Goal: Check status: Check status

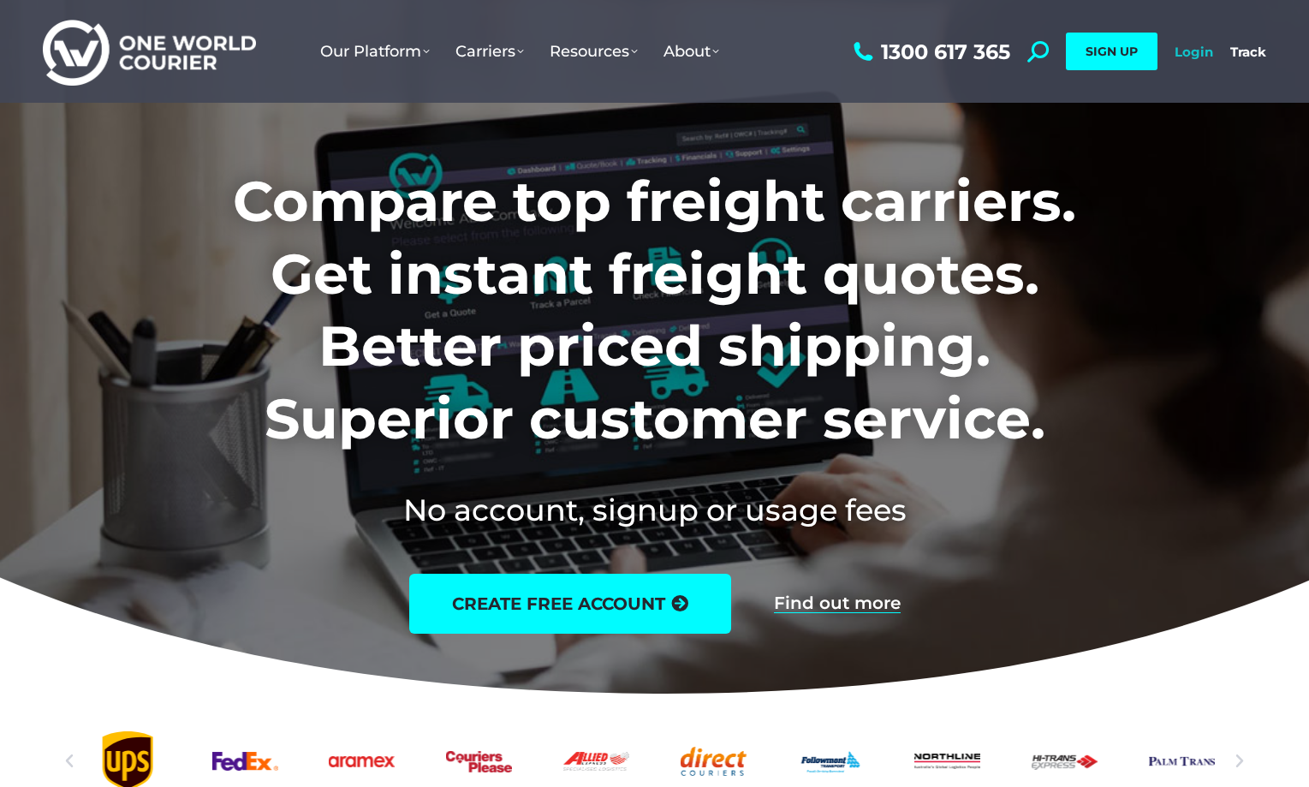
click at [1192, 50] on link "Login" at bounding box center [1193, 52] width 39 height 16
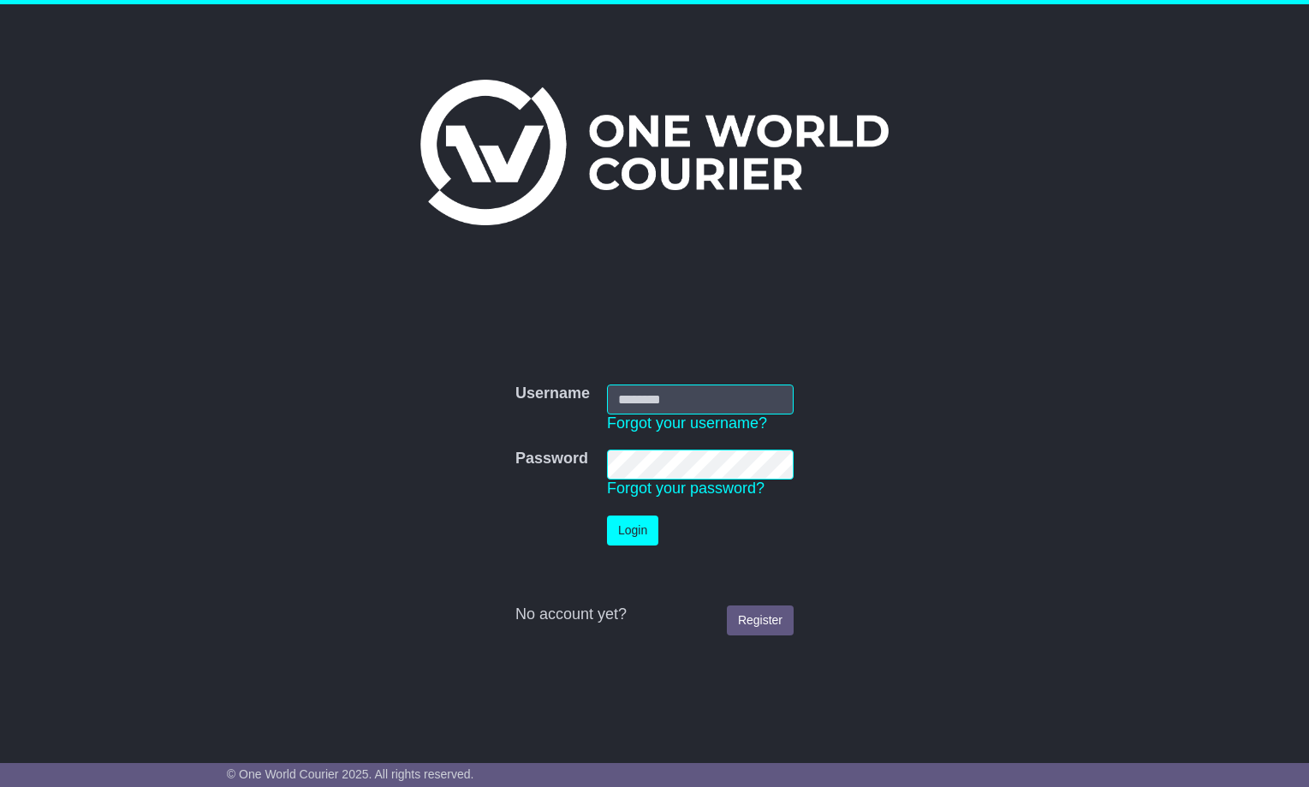
click at [689, 395] on input "Username" at bounding box center [700, 399] width 187 height 30
type input "**********"
click at [633, 523] on button "Login" at bounding box center [632, 530] width 51 height 30
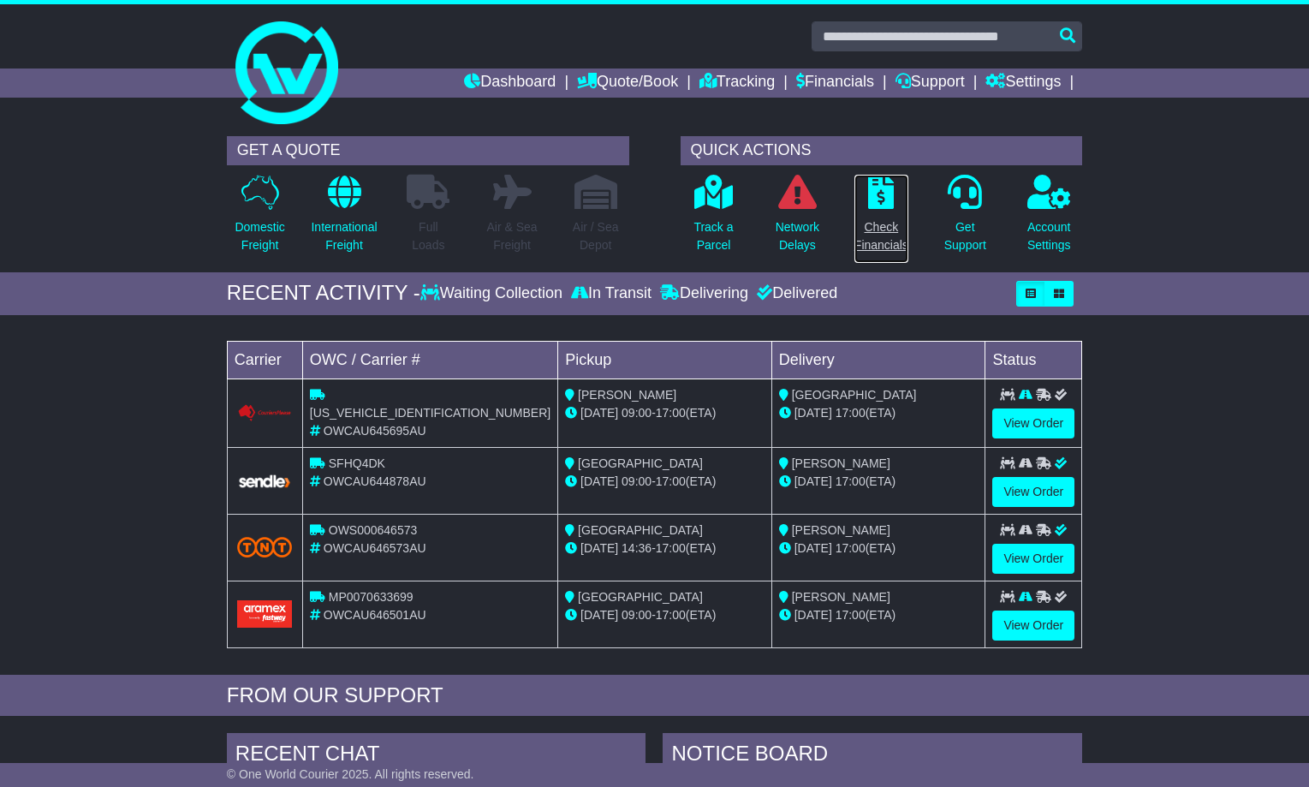
click at [890, 235] on p "Check Financials" at bounding box center [881, 236] width 54 height 36
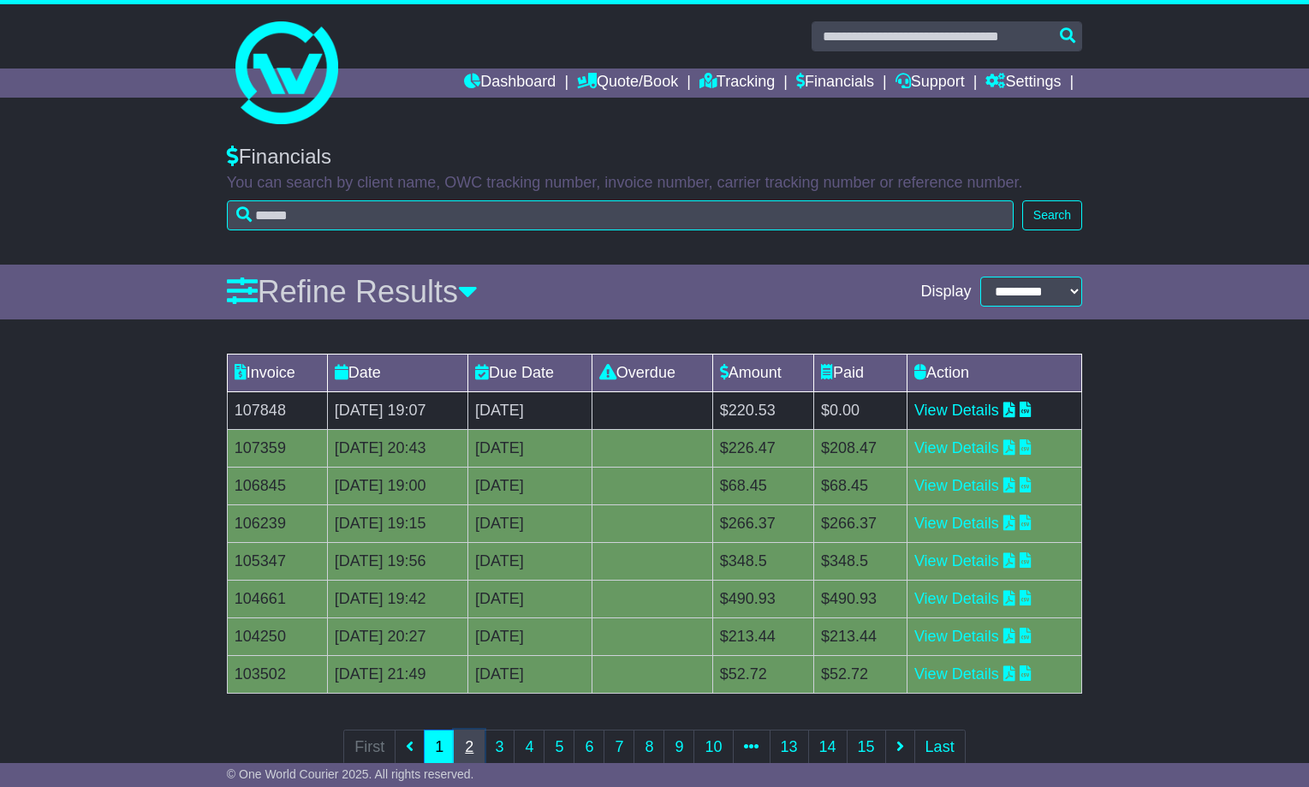
click at [465, 746] on link "2" at bounding box center [469, 746] width 31 height 35
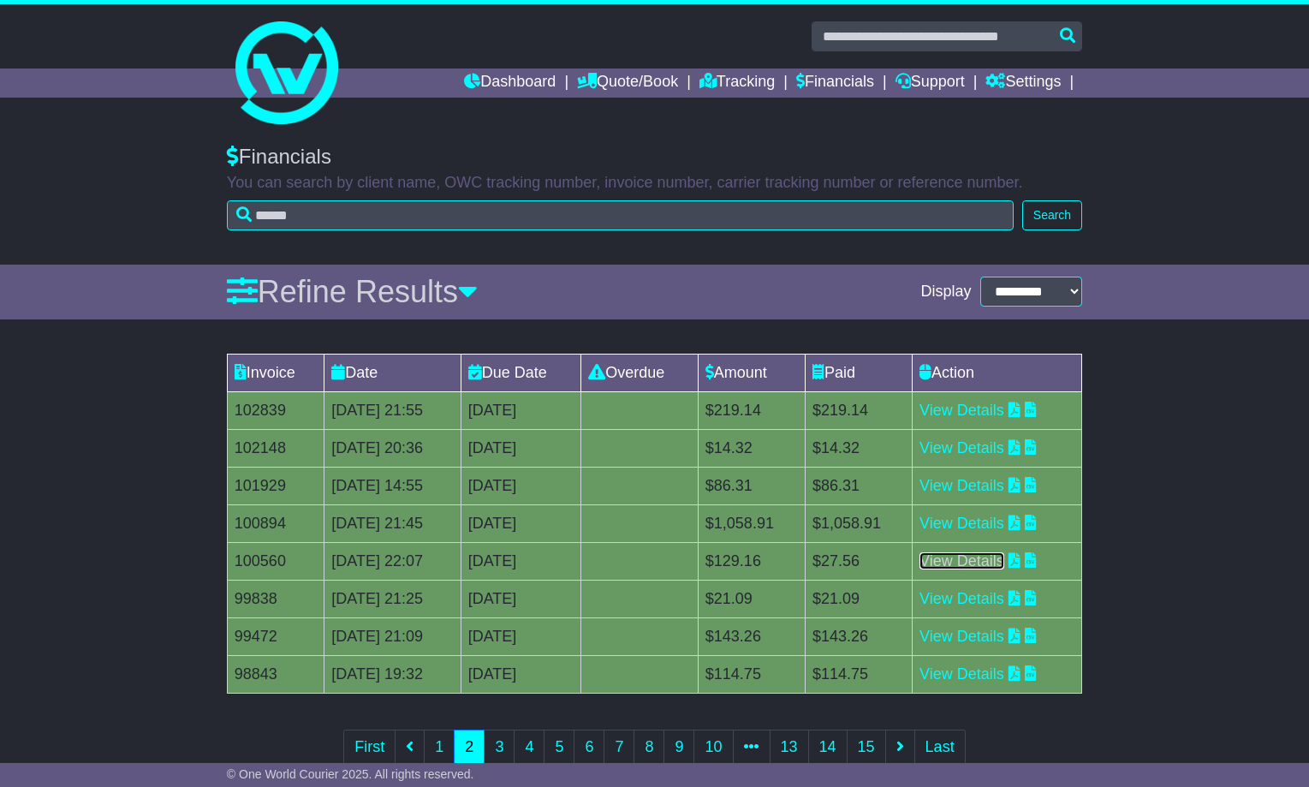
click at [989, 565] on link "View Details" at bounding box center [961, 560] width 85 height 17
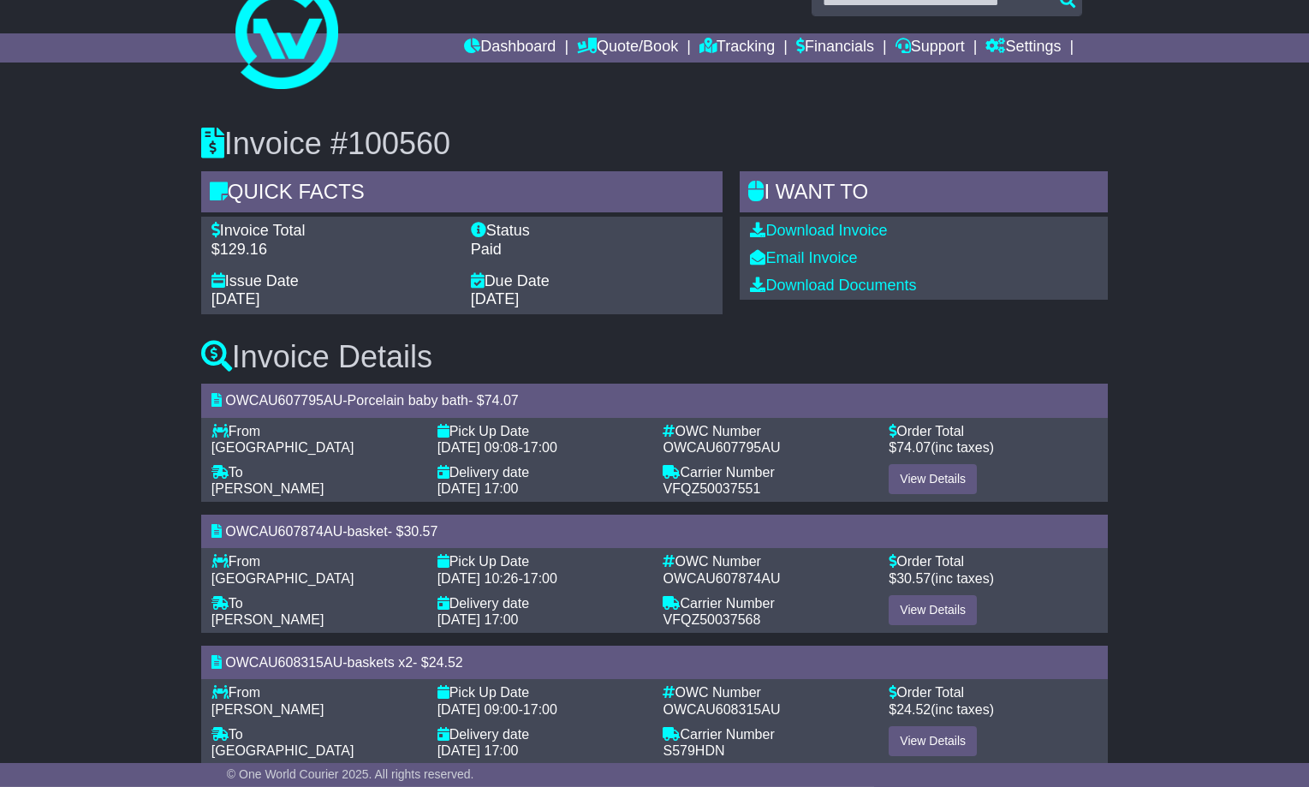
scroll to position [68, 0]
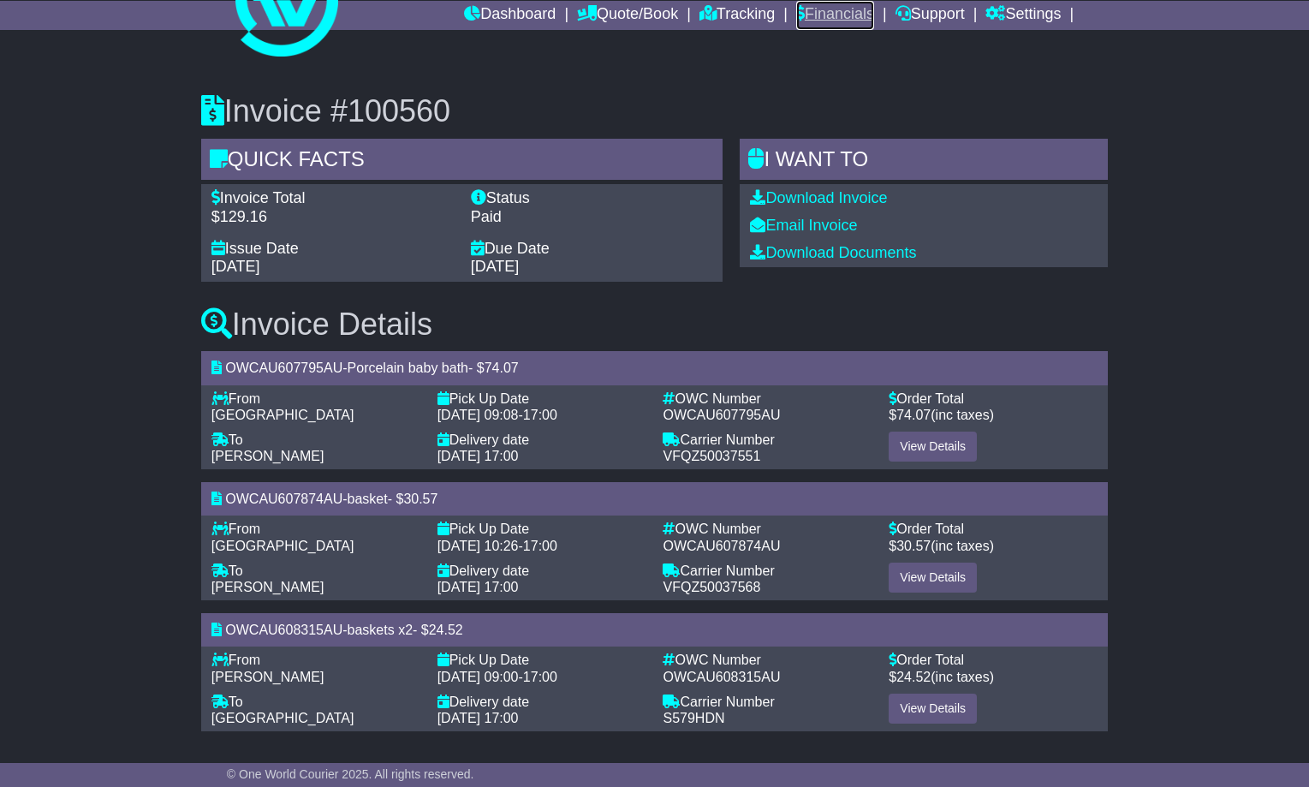
click at [806, 9] on link "Financials" at bounding box center [835, 15] width 78 height 29
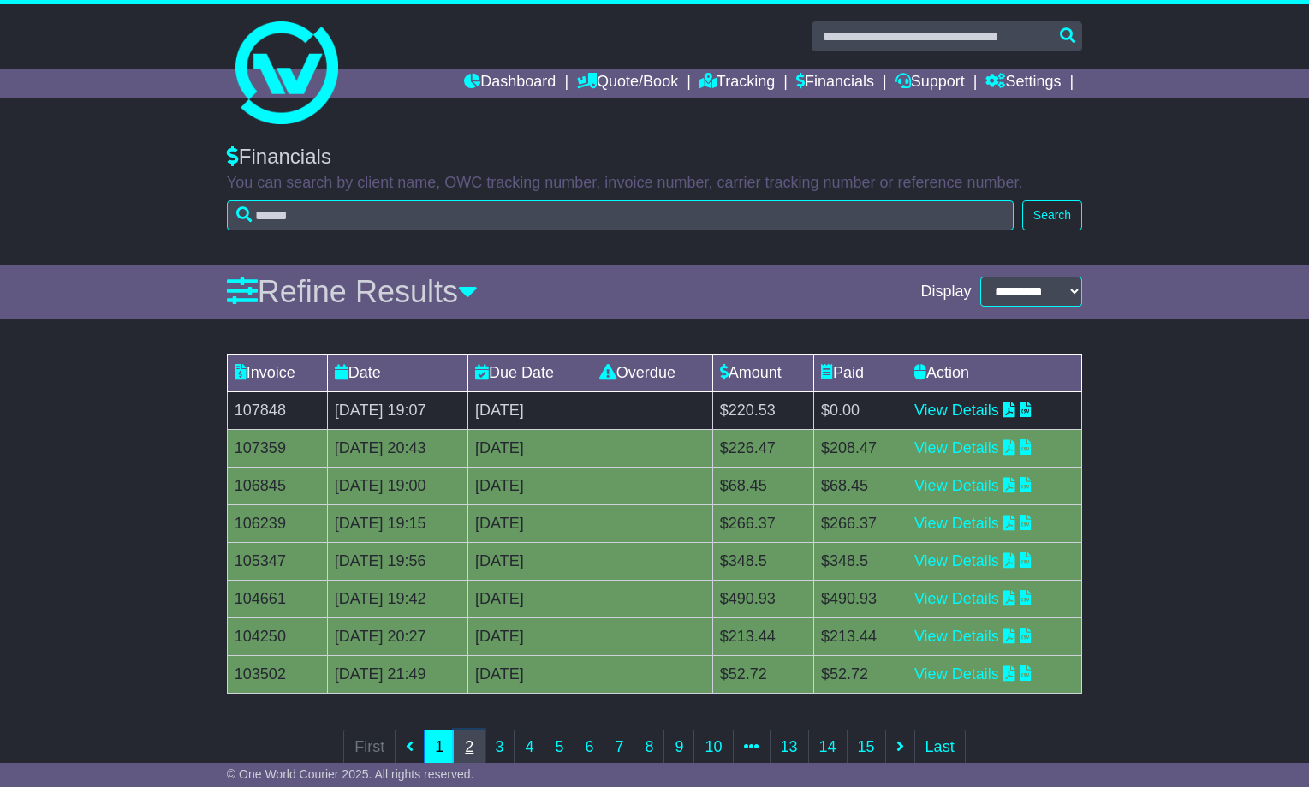
click at [466, 745] on link "2" at bounding box center [469, 746] width 31 height 35
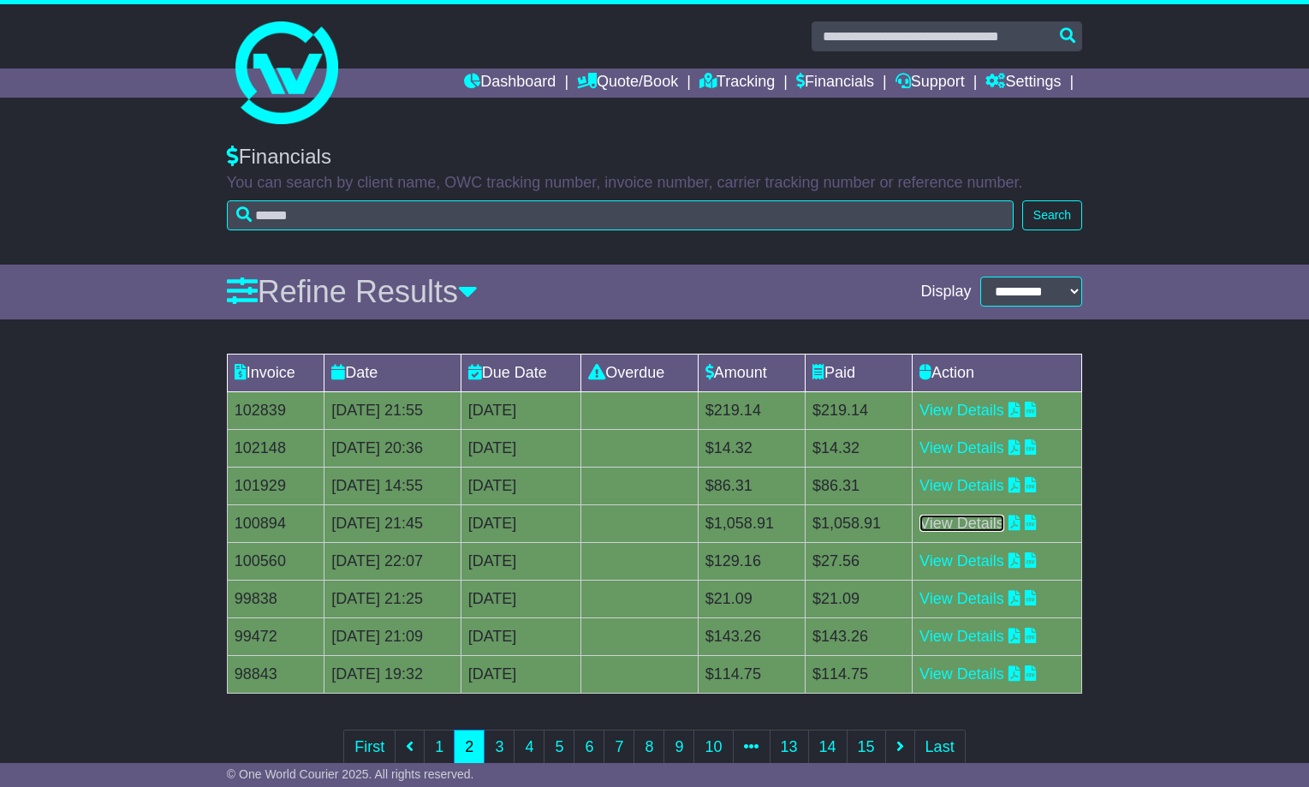
click at [964, 523] on link "View Details" at bounding box center [961, 522] width 85 height 17
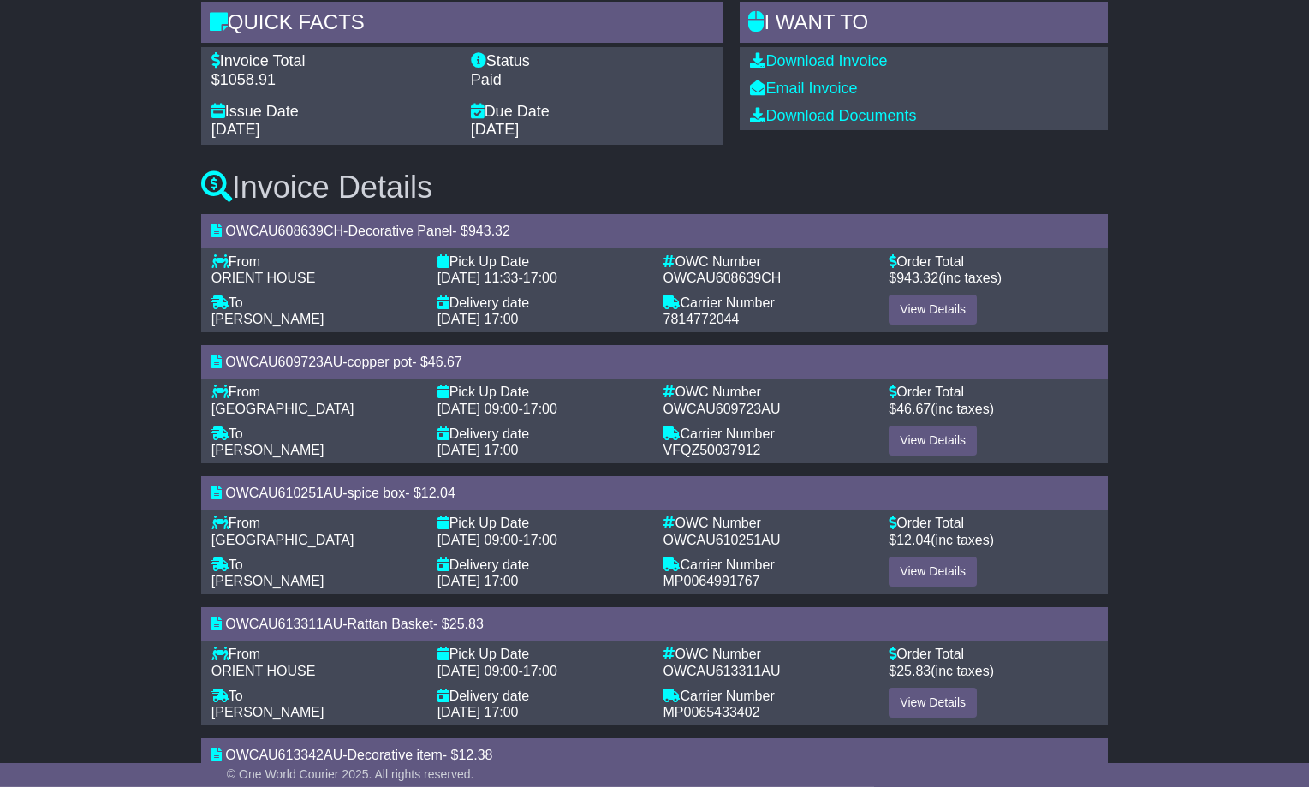
scroll to position [194, 0]
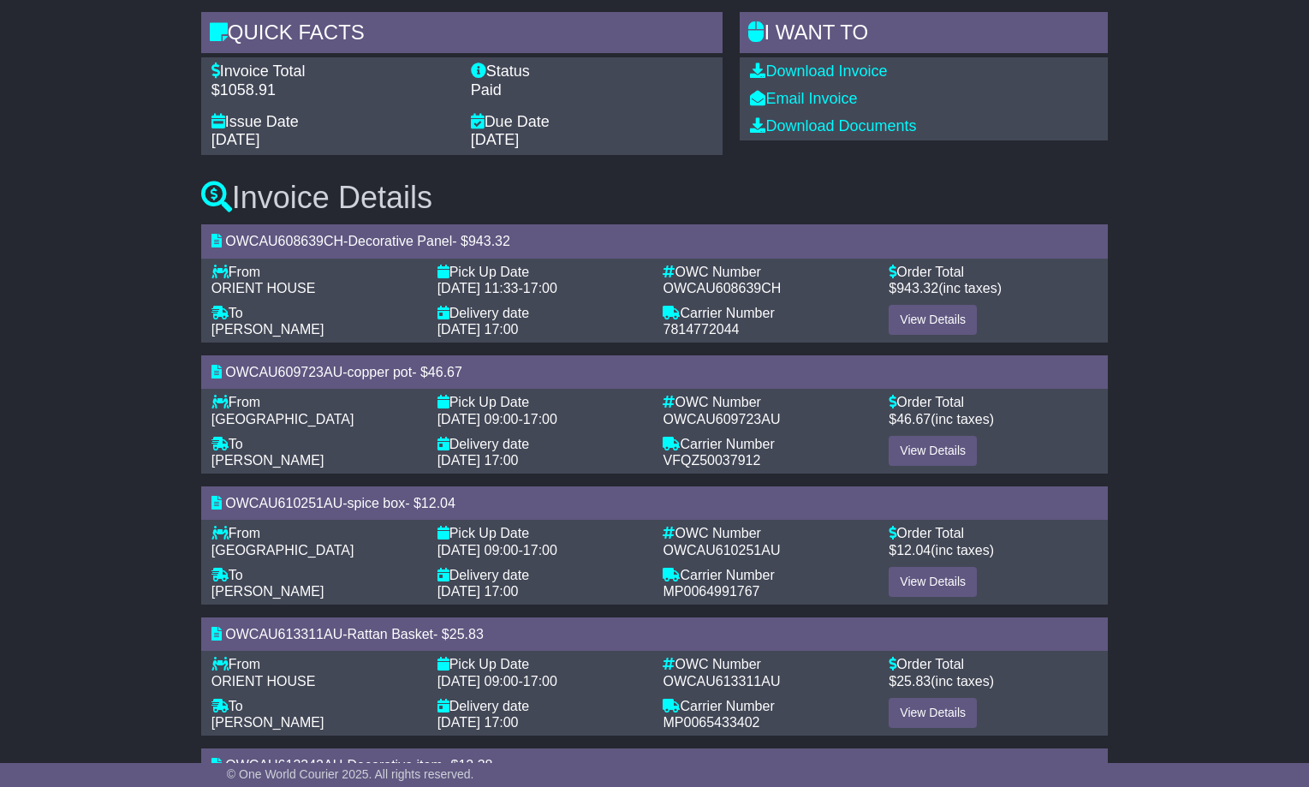
click at [1288, 175] on div "Invoice #100894 Quick Facts Invoice Total $1058.91 Status Paid Issue Date 30 Ju…" at bounding box center [654, 475] width 1309 height 1085
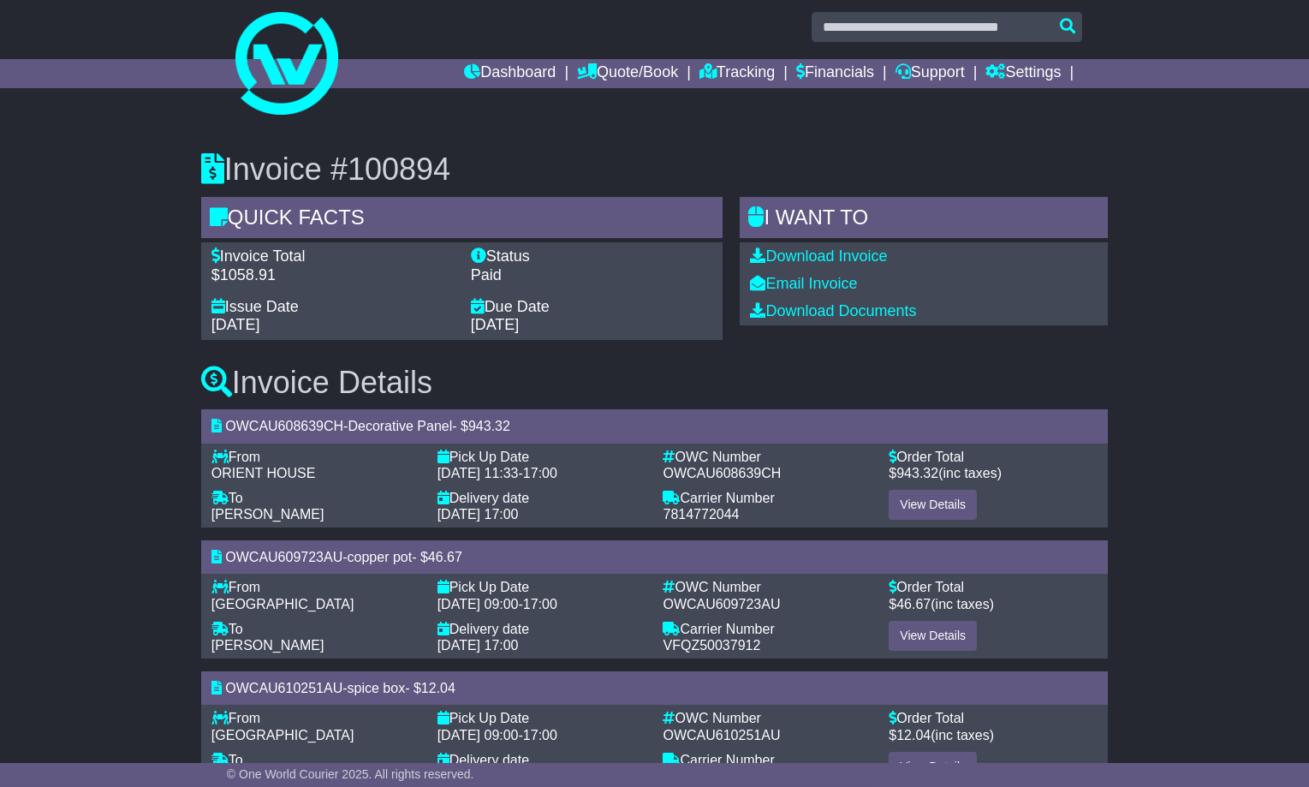
scroll to position [0, 0]
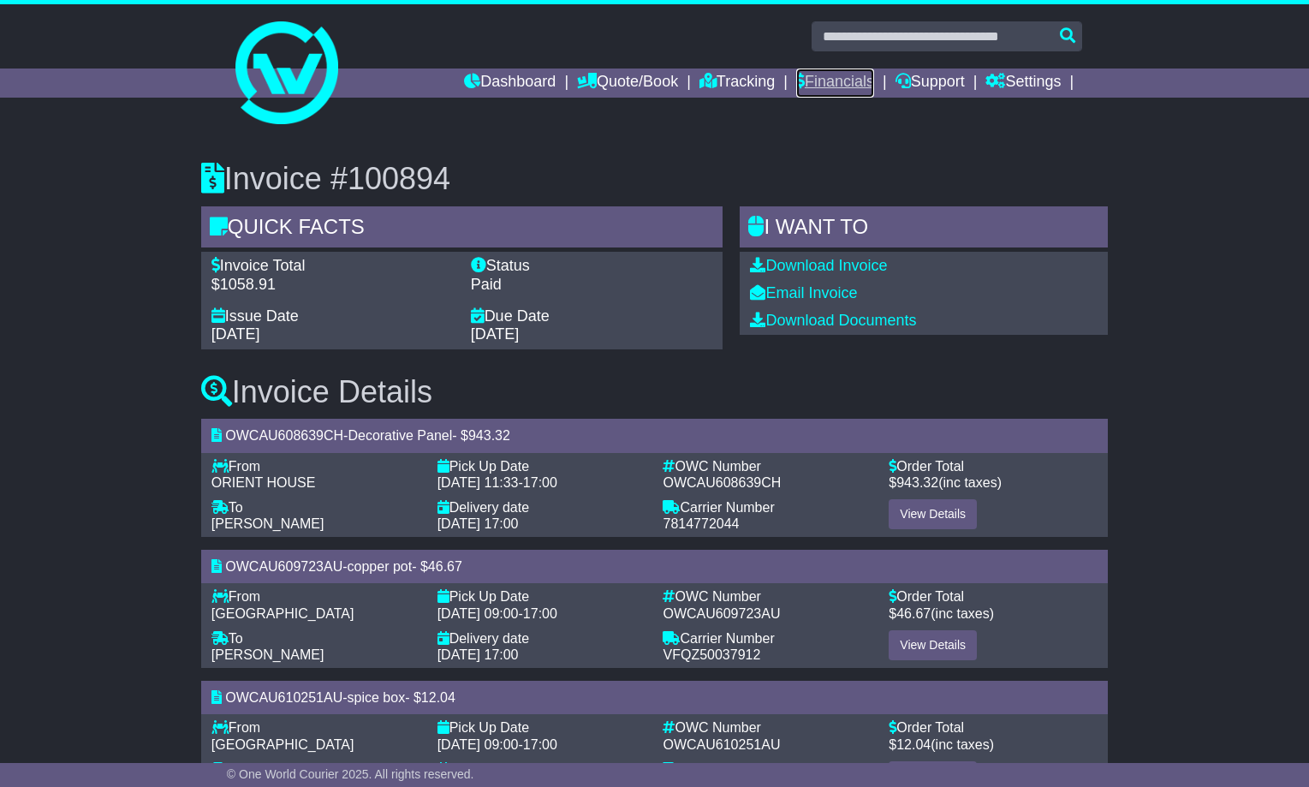
click at [817, 79] on link "Financials" at bounding box center [835, 82] width 78 height 29
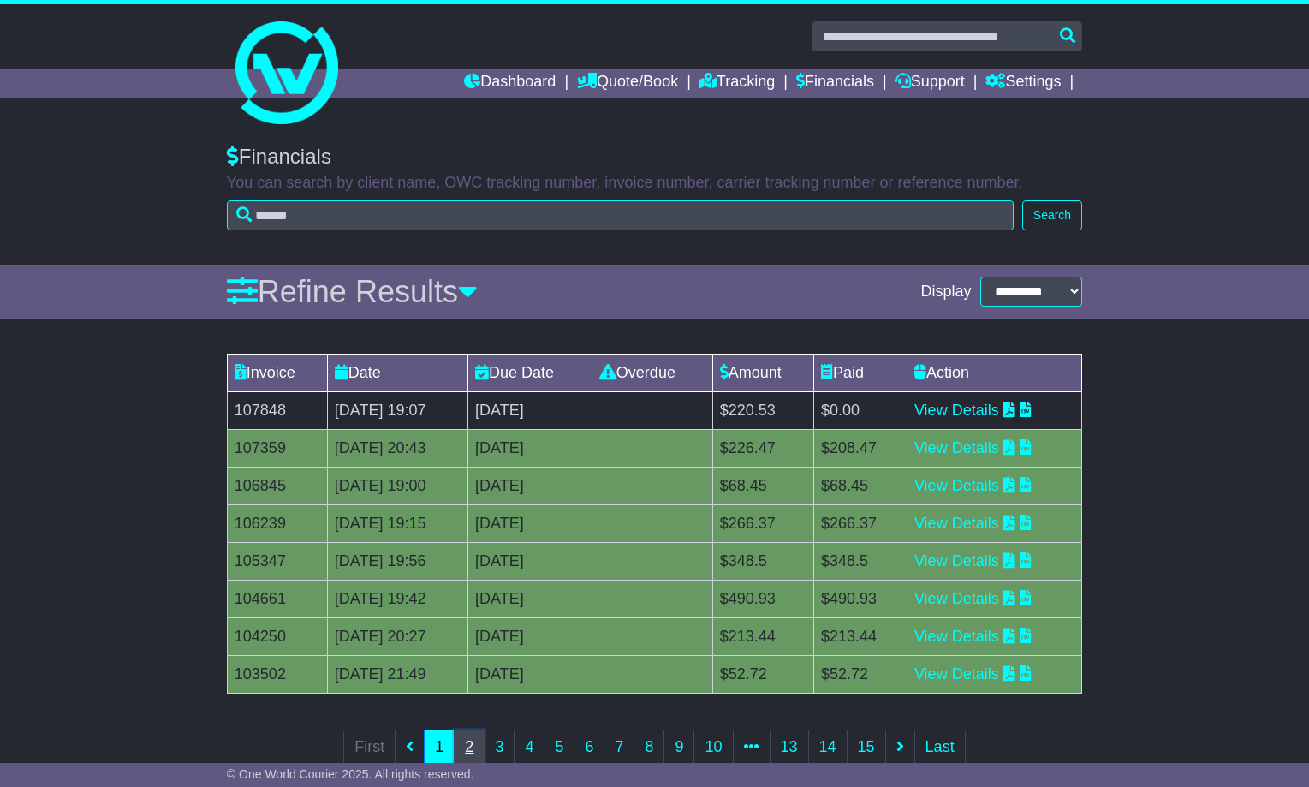
click at [464, 749] on link "2" at bounding box center [469, 746] width 31 height 35
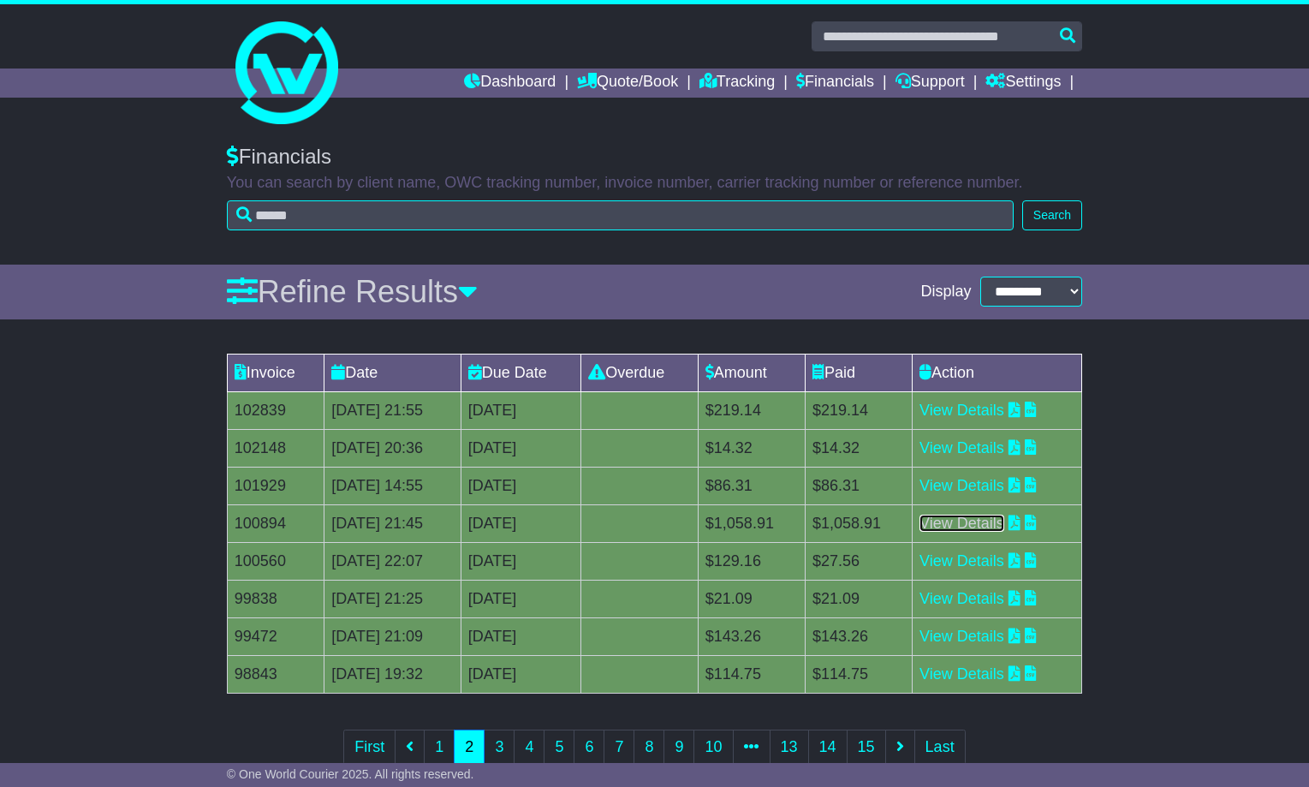
click at [970, 524] on link "View Details" at bounding box center [961, 522] width 85 height 17
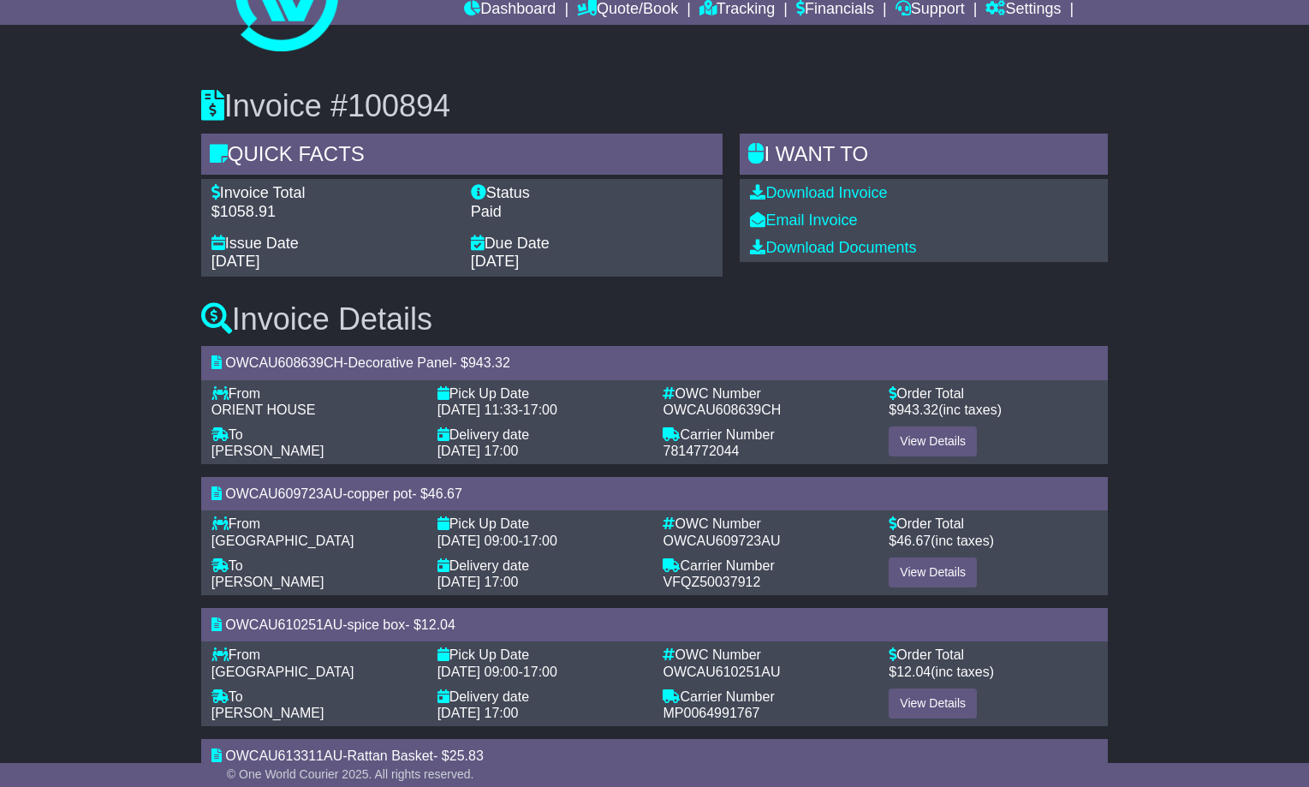
scroll to position [9, 0]
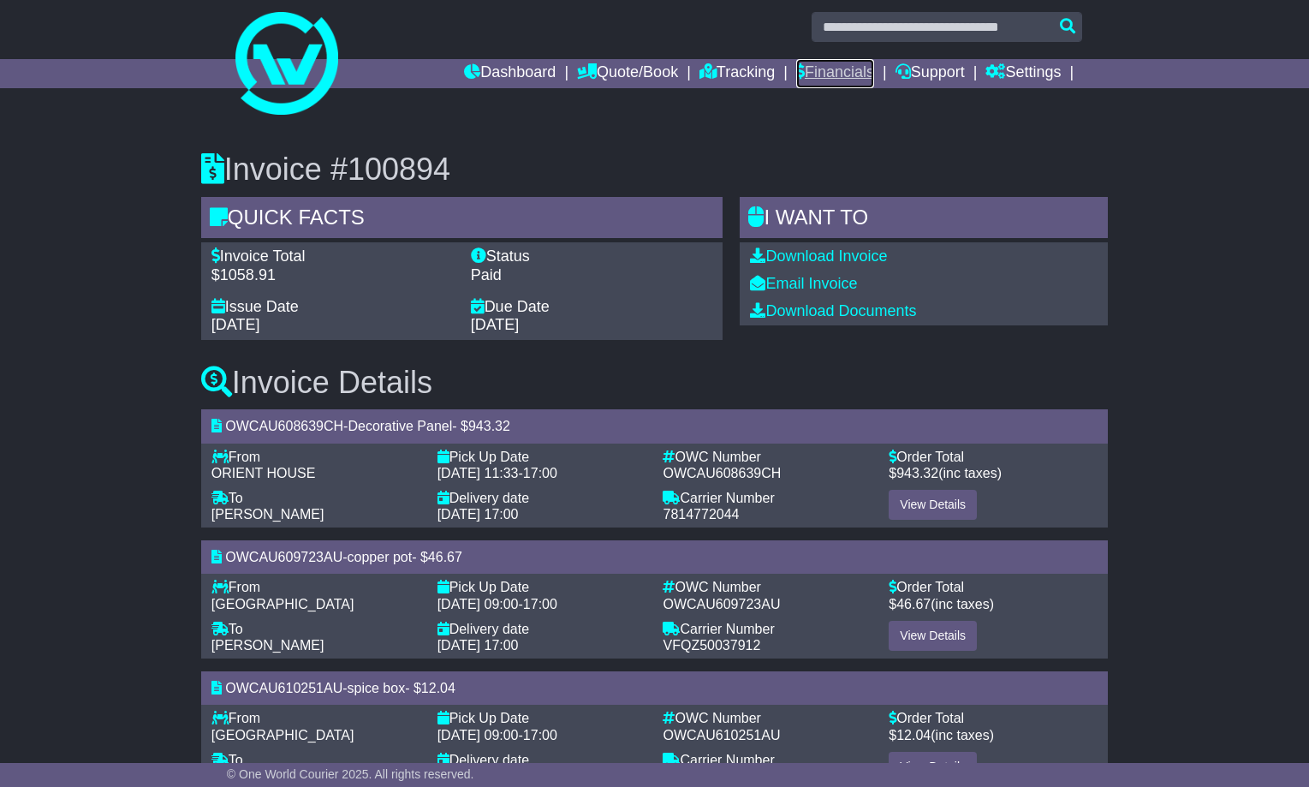
click at [818, 76] on link "Financials" at bounding box center [835, 73] width 78 height 29
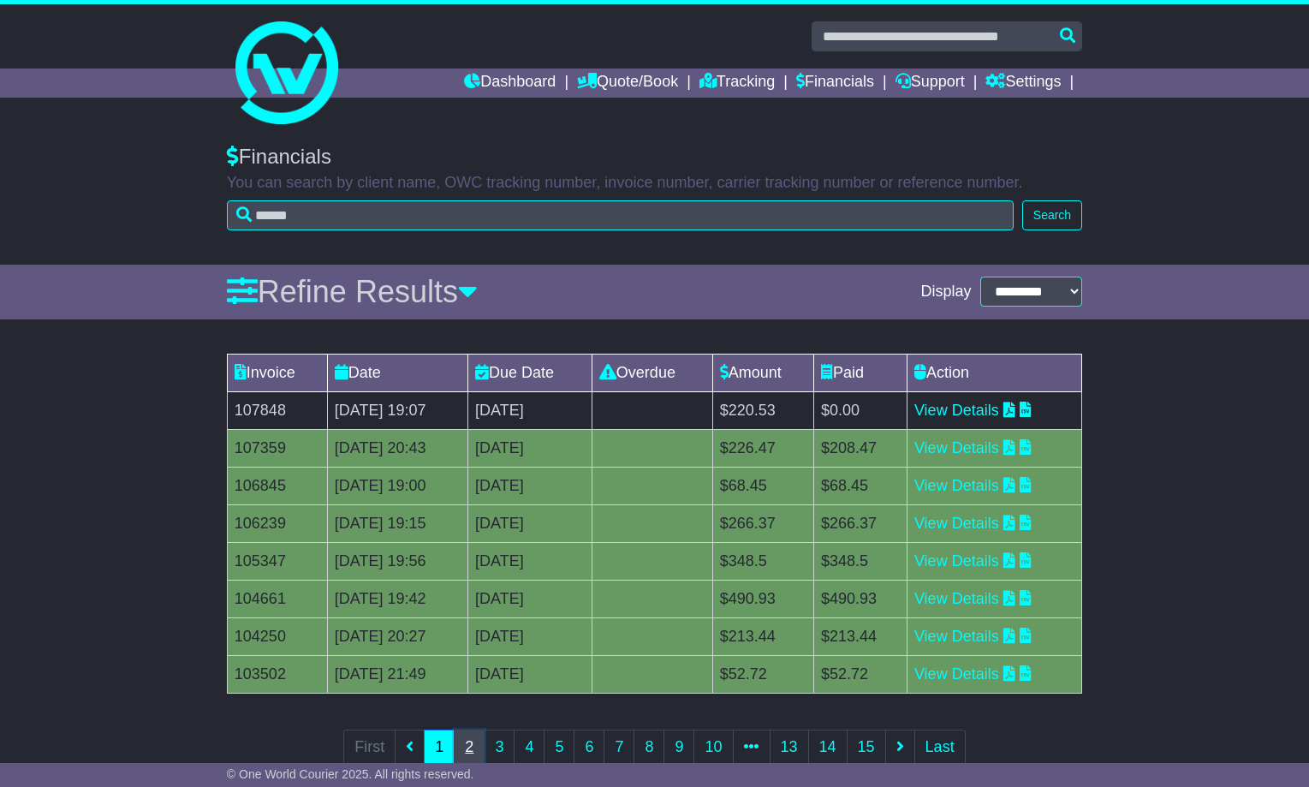
click at [469, 749] on link "2" at bounding box center [469, 746] width 31 height 35
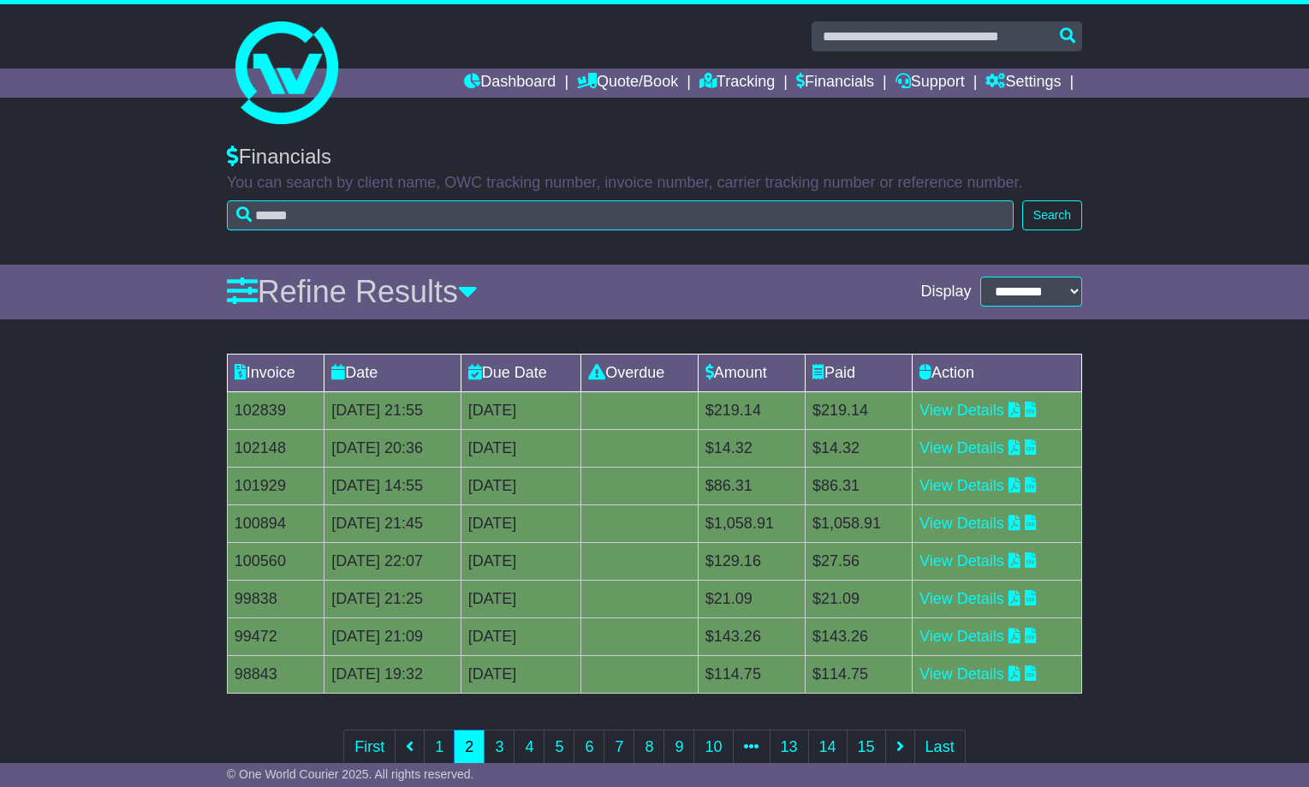
click at [983, 477] on td "View Details" at bounding box center [996, 485] width 169 height 38
click at [989, 485] on link "View Details" at bounding box center [961, 485] width 85 height 17
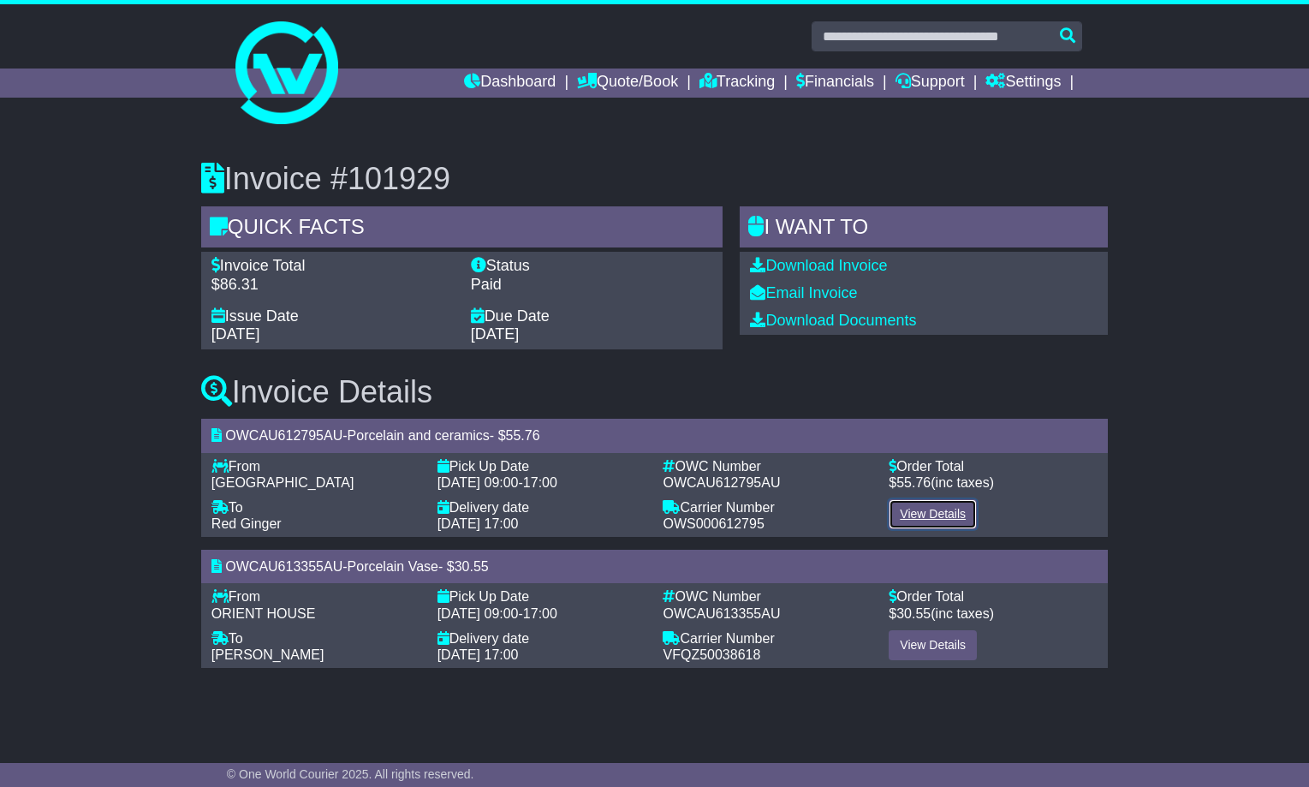
click at [946, 519] on link "View Details" at bounding box center [932, 514] width 88 height 30
